Goal: Check status

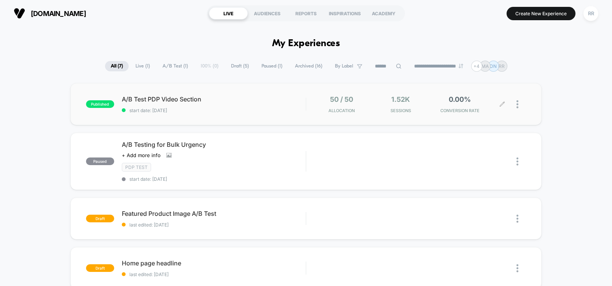
click at [395, 106] on div "1.52k Sessions" at bounding box center [400, 104] width 55 height 18
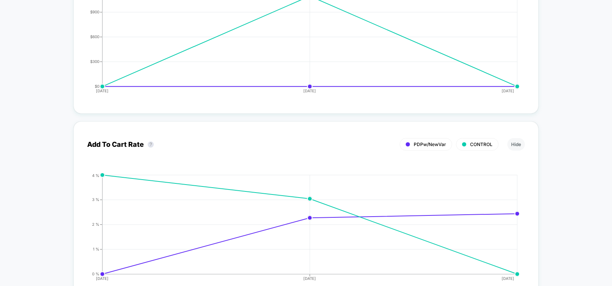
scroll to position [1279, 0]
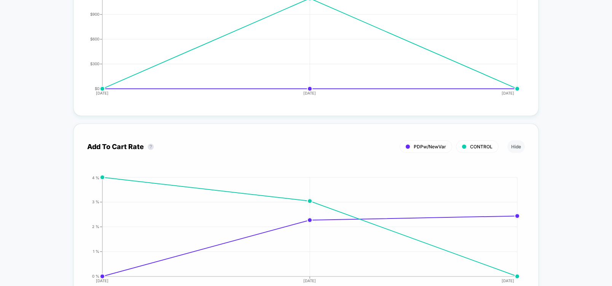
click at [432, 145] on span "PDPw/NewVar" at bounding box center [430, 147] width 32 height 6
click at [481, 145] on span "CONTROL" at bounding box center [481, 147] width 22 height 6
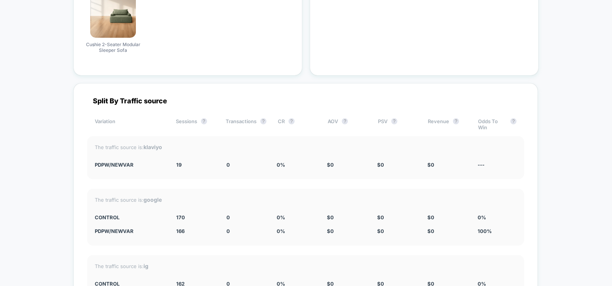
scroll to position [2056, 0]
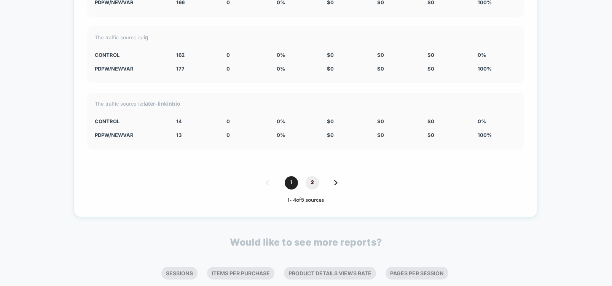
click at [315, 184] on span "2" at bounding box center [312, 182] width 13 height 13
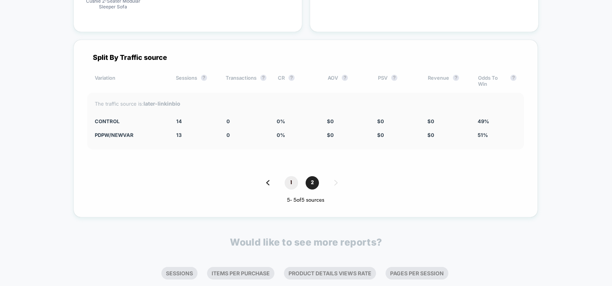
click at [291, 182] on span "1" at bounding box center [291, 182] width 13 height 13
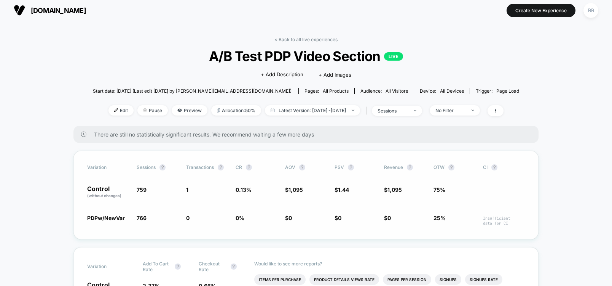
scroll to position [0, 0]
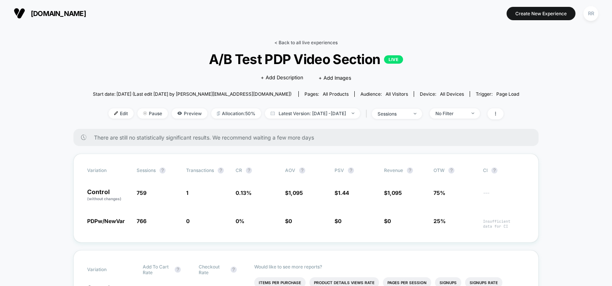
click at [305, 43] on link "< Back to all live experiences" at bounding box center [306, 43] width 63 height 6
